Goal: Information Seeking & Learning: Learn about a topic

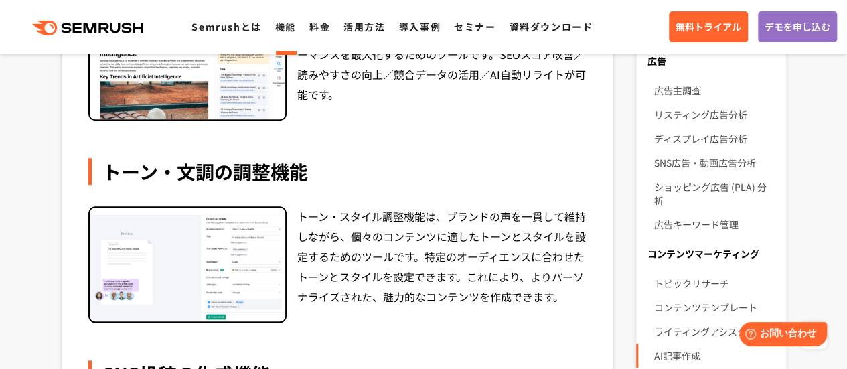
scroll to position [402, 0]
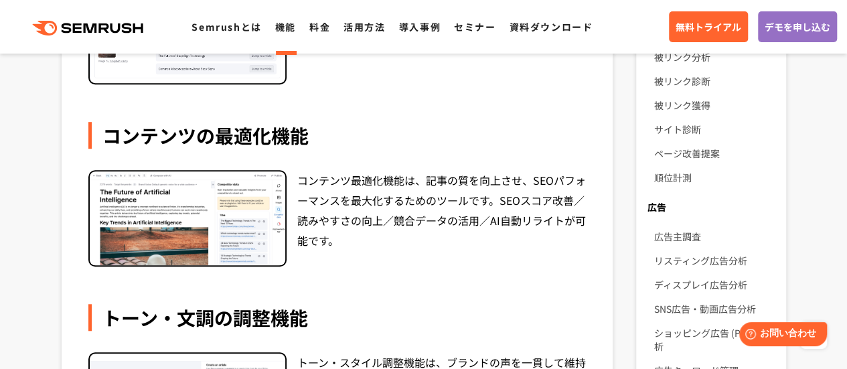
click at [387, 130] on div "コンテンツの最適化機能" at bounding box center [337, 135] width 498 height 27
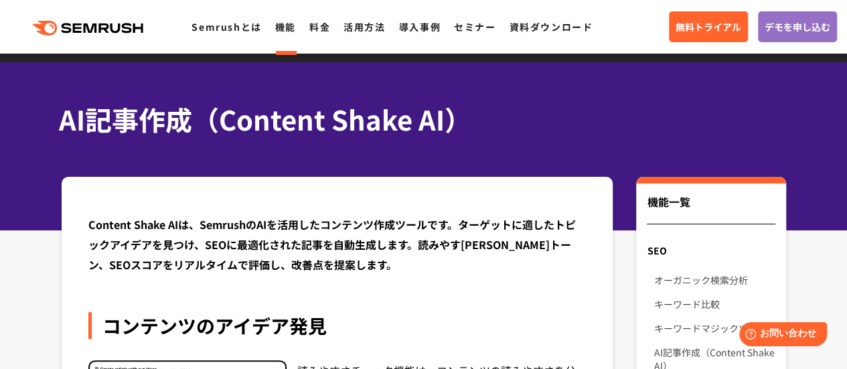
scroll to position [0, 0]
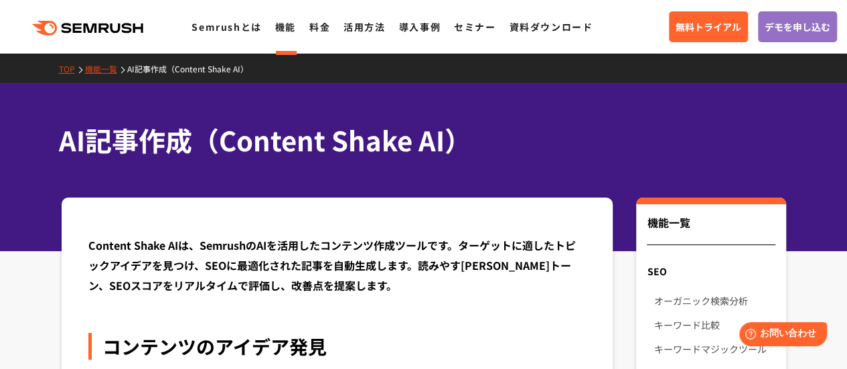
click at [92, 27] on icon ".cls {fill: #FF642D;}" at bounding box center [88, 28] width 151 height 15
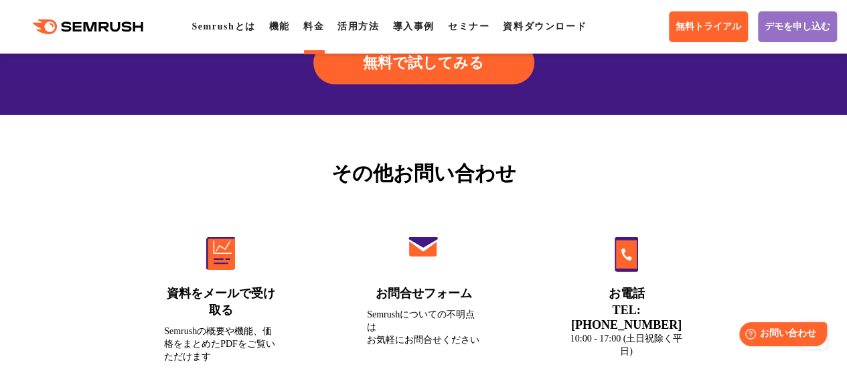
scroll to position [4686, 0]
